Goal: Complete application form

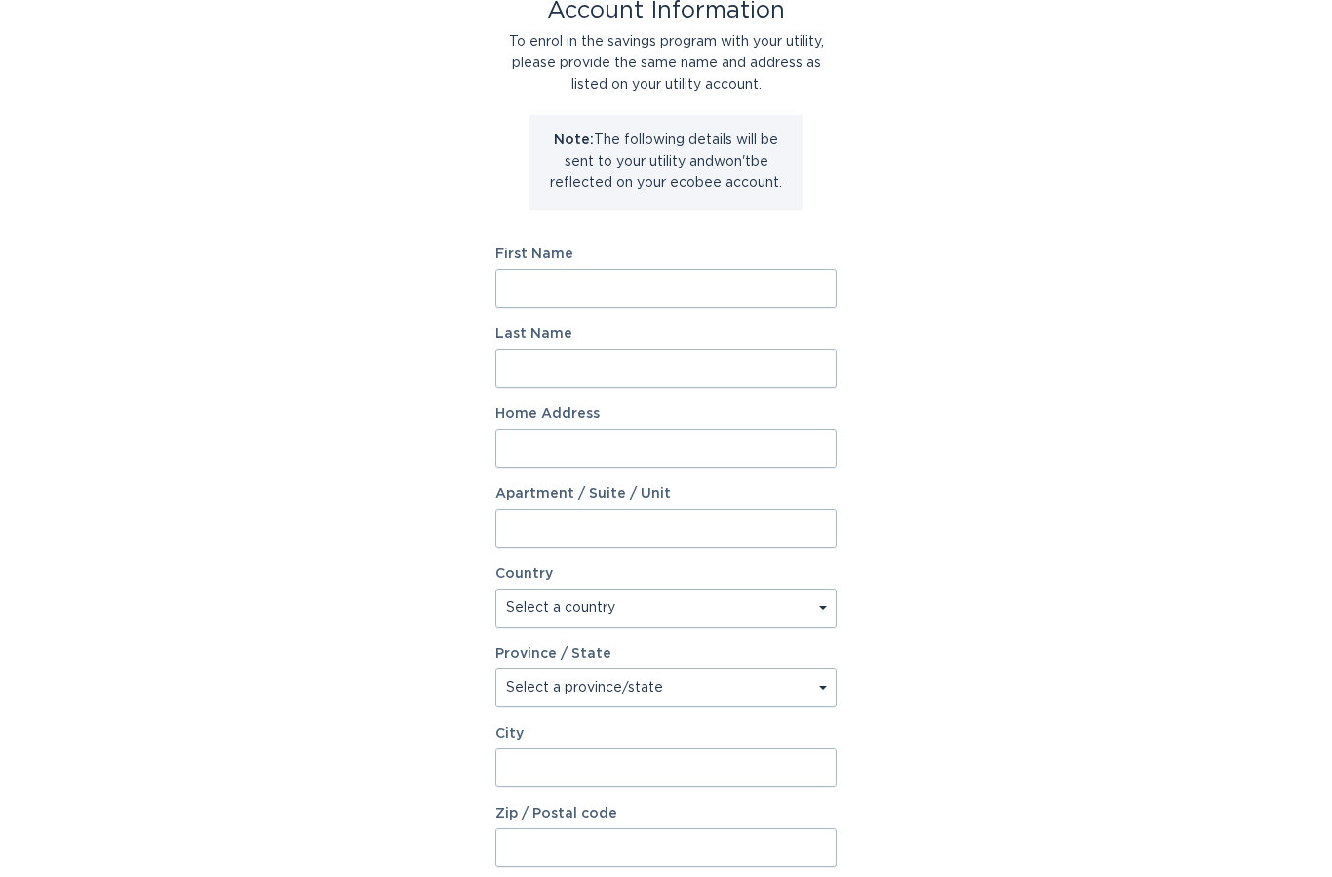
scroll to position [141, 0]
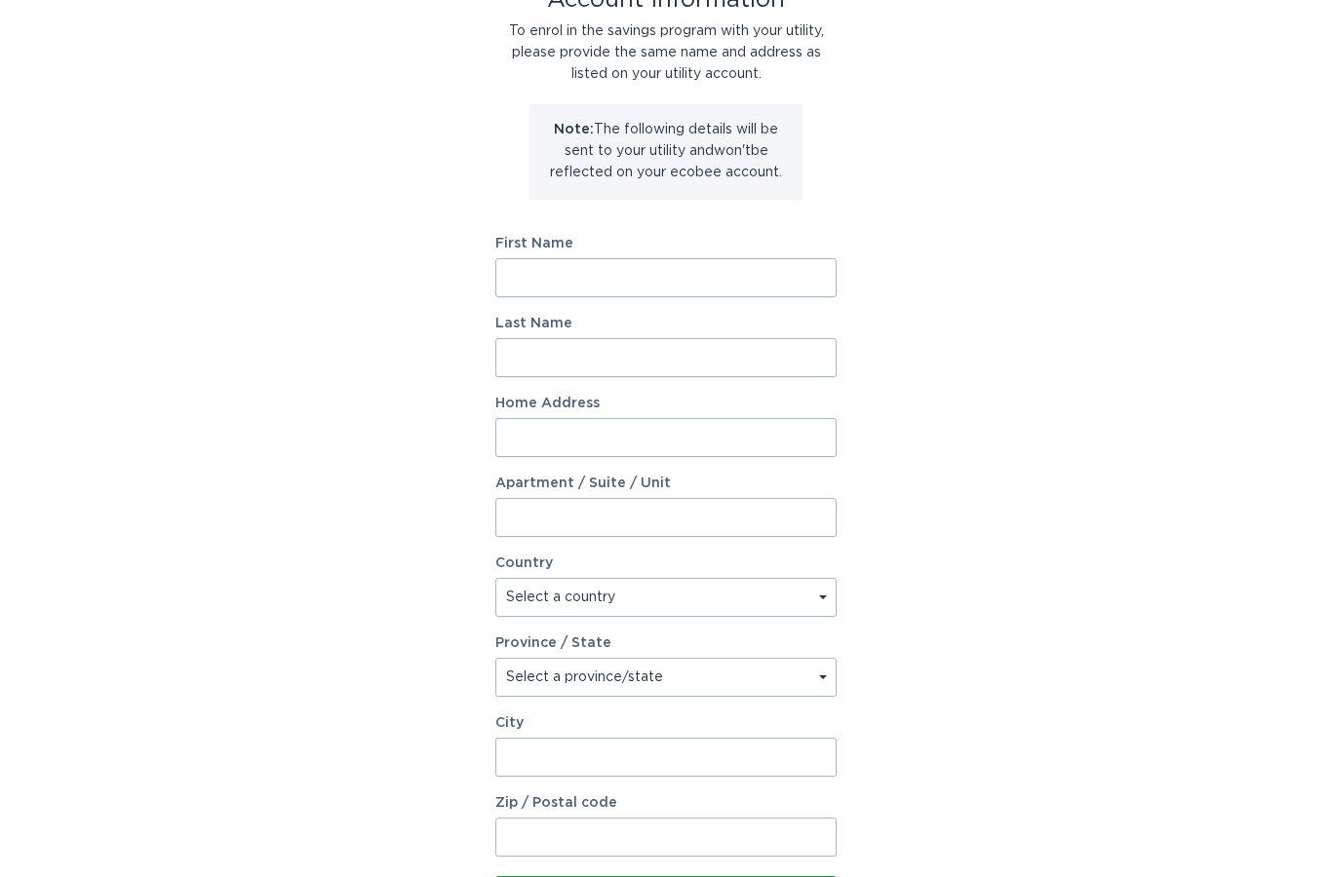
click at [673, 286] on input "First Name" at bounding box center [665, 278] width 341 height 39
type input "[PERSON_NAME]"
type input "10735 E Cetona Cir"
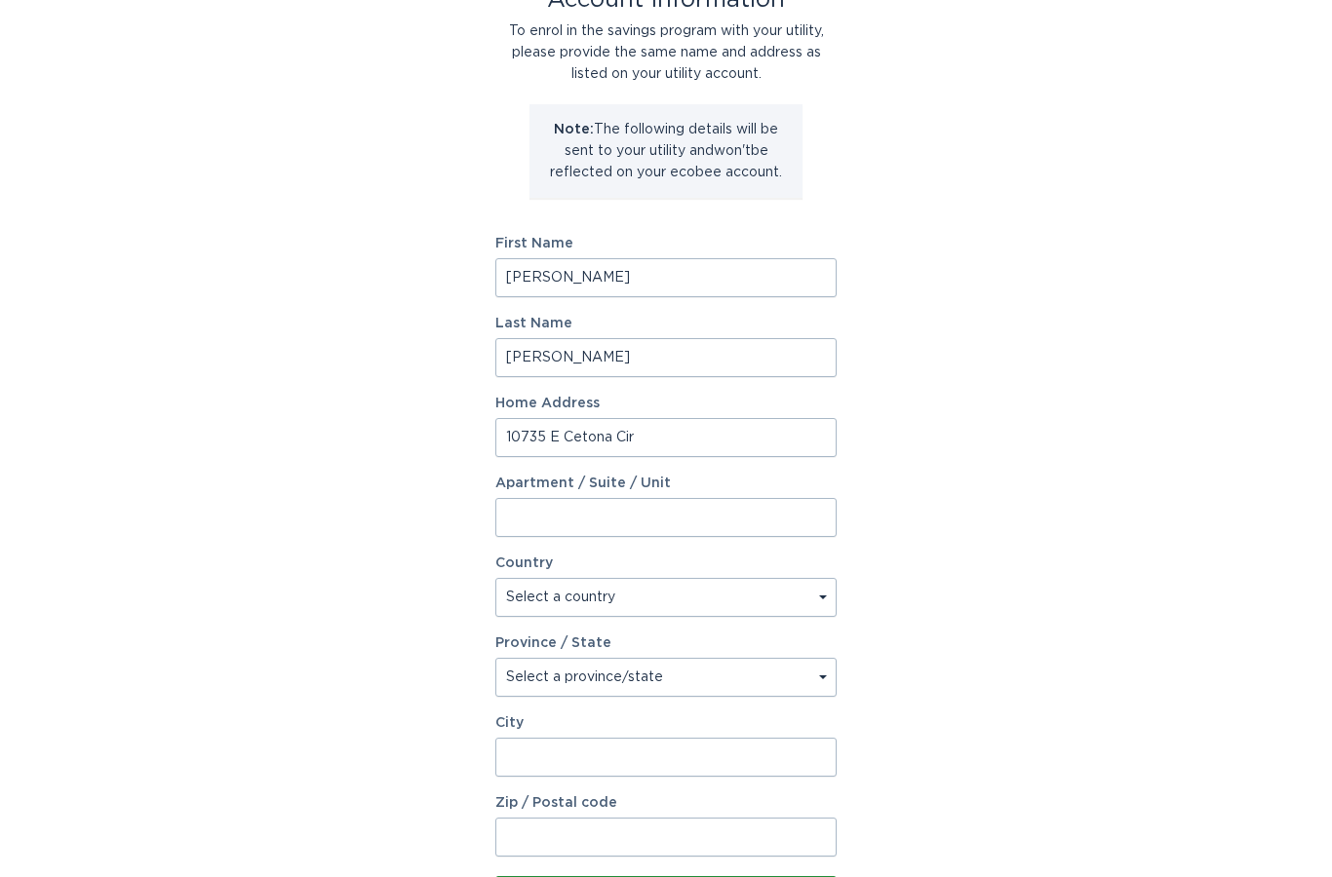
type input "Scottsdale"
type input "85262"
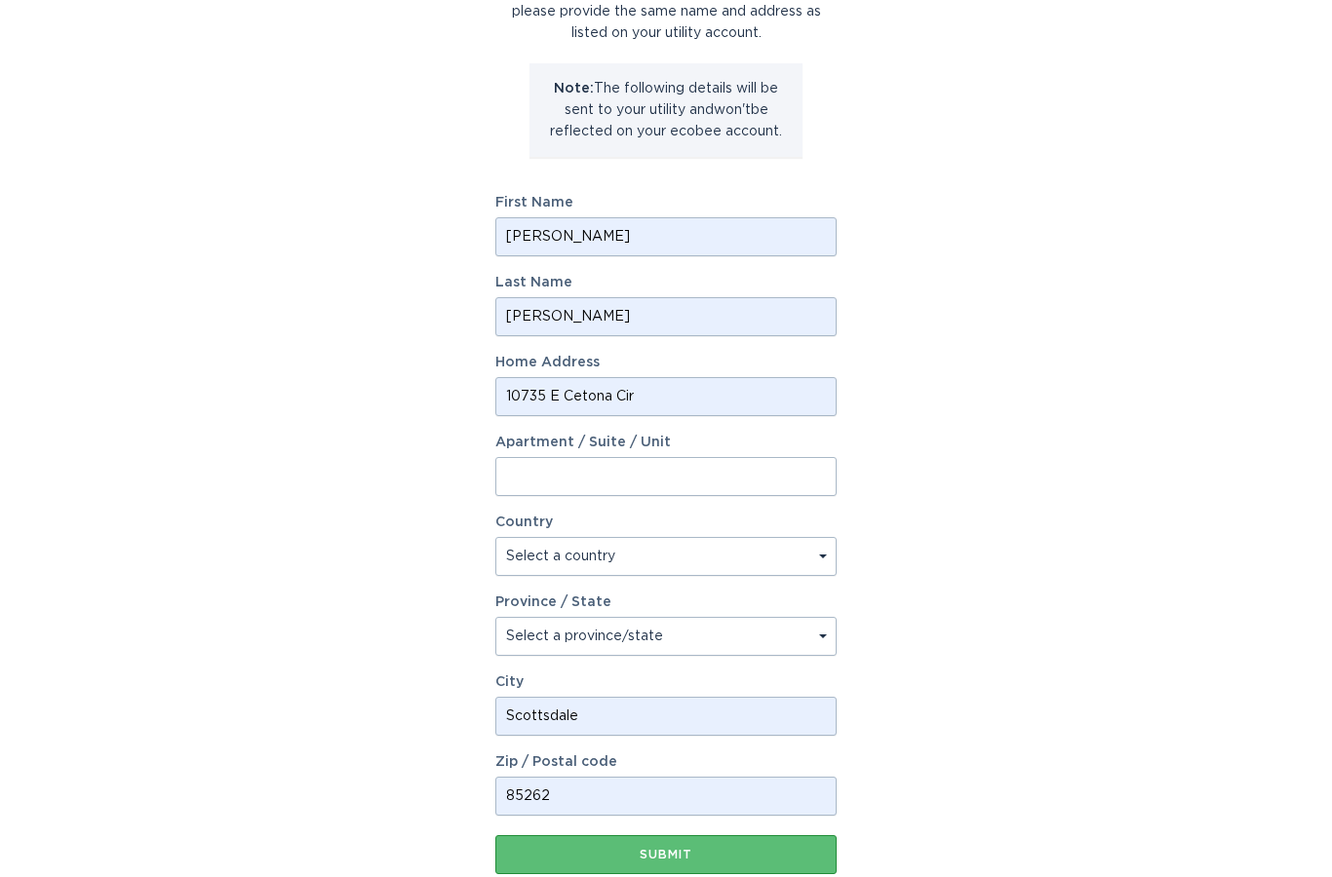
scroll to position [231, 0]
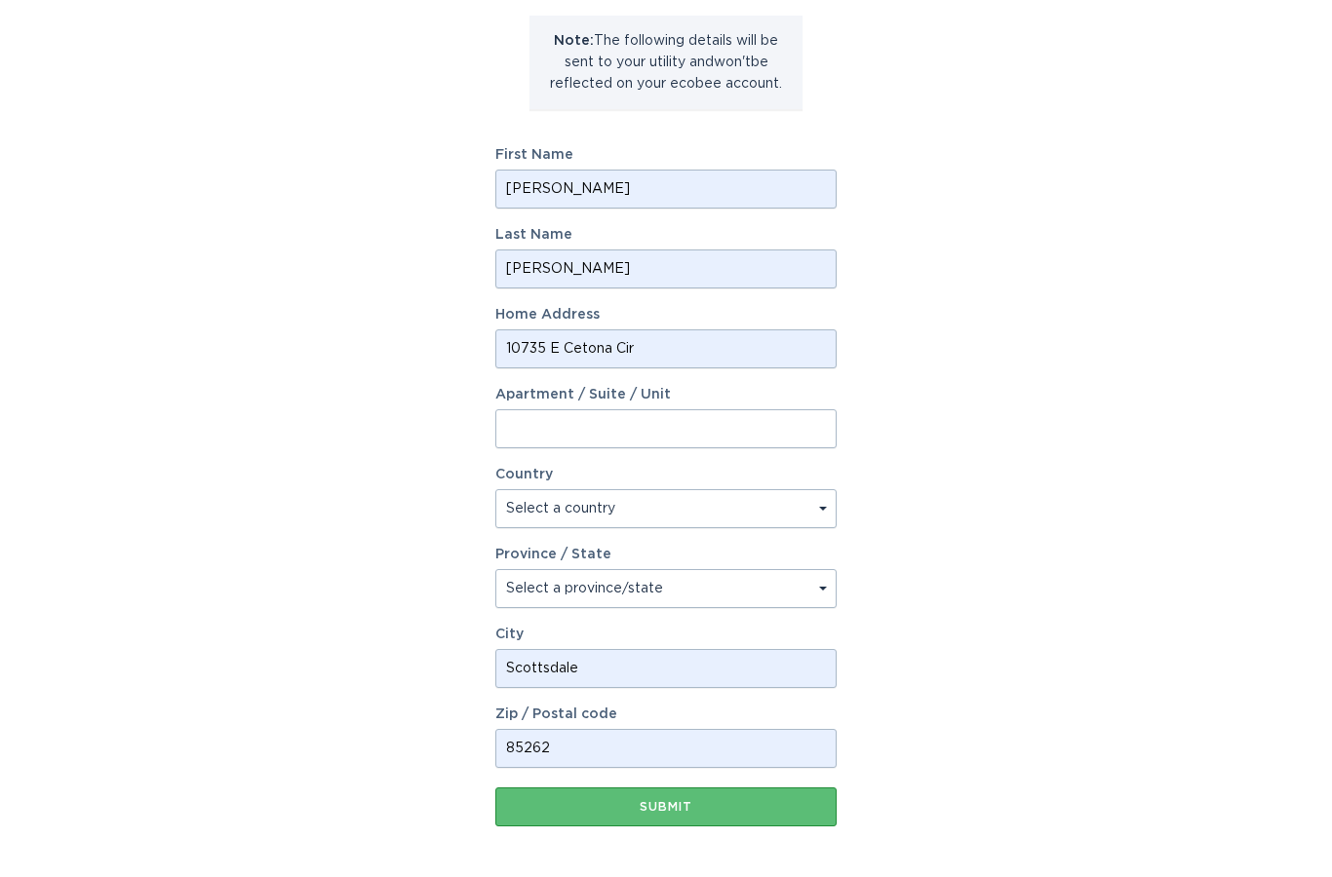
click at [747, 808] on div "Submit" at bounding box center [666, 807] width 322 height 12
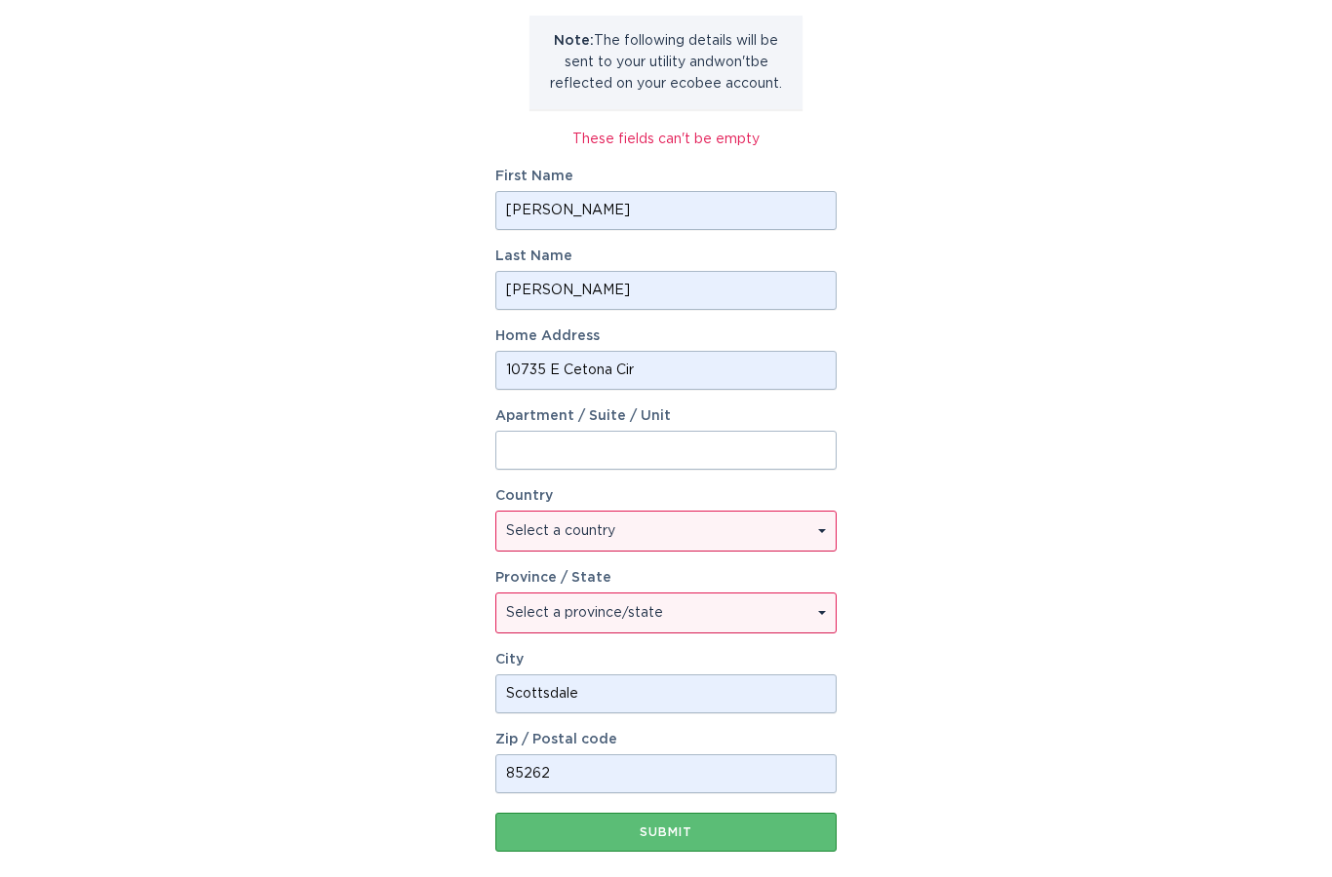
click at [811, 530] on select "Select a country [GEOGRAPHIC_DATA] [GEOGRAPHIC_DATA]" at bounding box center [665, 531] width 339 height 39
select select "US"
click at [809, 608] on select "Select a province/state [US_STATE] [US_STATE] [US_STATE] [US_STATE] [US_STATE] …" at bounding box center [665, 613] width 339 height 39
select select "AZ"
click at [743, 836] on div "Submit" at bounding box center [666, 833] width 322 height 12
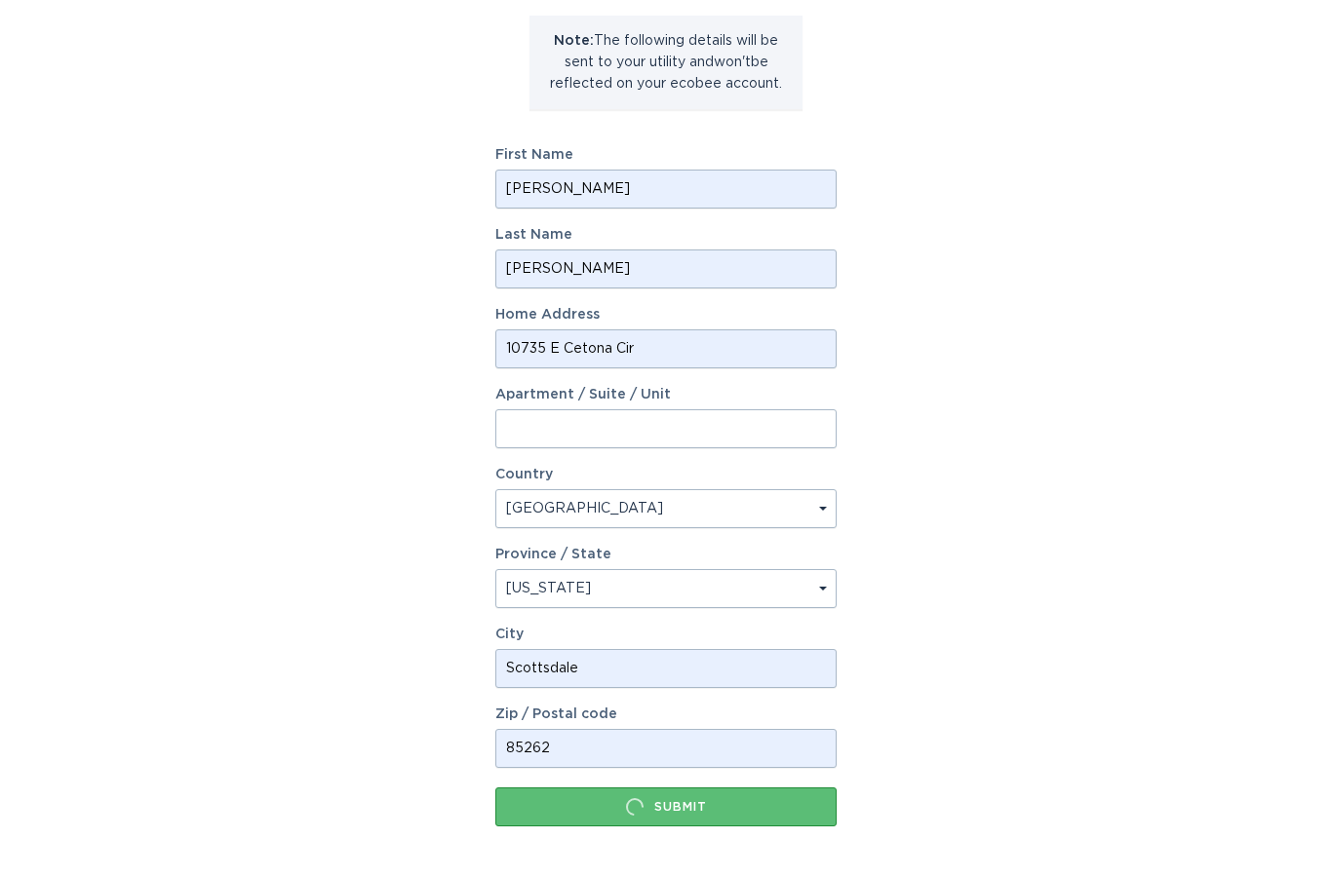
scroll to position [0, 0]
